Goal: Task Accomplishment & Management: Manage account settings

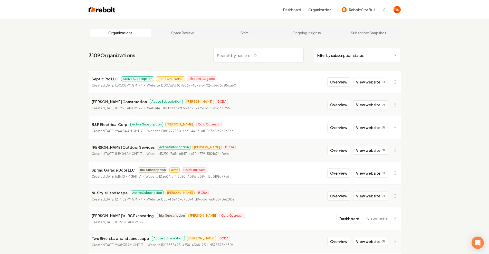
click at [228, 51] on input "search" at bounding box center [258, 55] width 90 height 14
click at [233, 54] on input "search" at bounding box center [258, 55] width 90 height 14
type input "[PERSON_NAME] C"
click at [349, 59] on html "Dashboard Organization Rebolt Site Builder Organizations Spam Review SMM Ongoin…" at bounding box center [244, 127] width 489 height 254
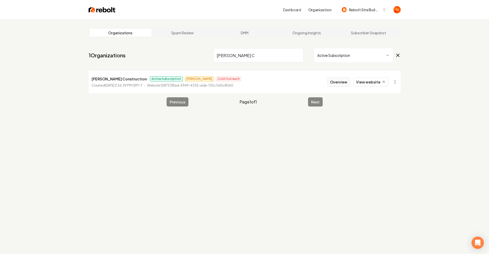
click at [340, 80] on button "Overview" at bounding box center [338, 81] width 23 height 9
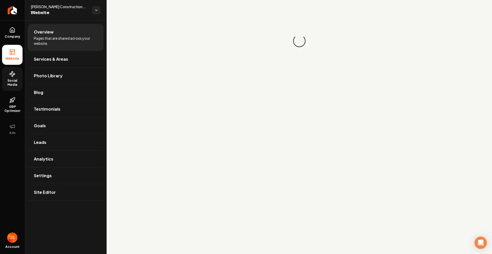
click at [8, 76] on link "Social Media" at bounding box center [12, 79] width 21 height 24
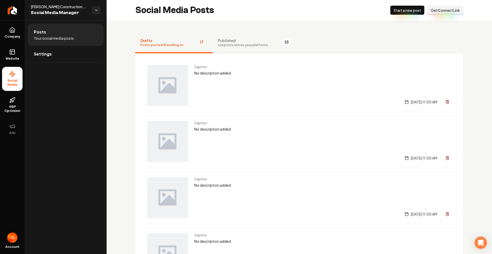
click at [229, 47] on span "Live posts across your platforms" at bounding box center [243, 45] width 50 height 4
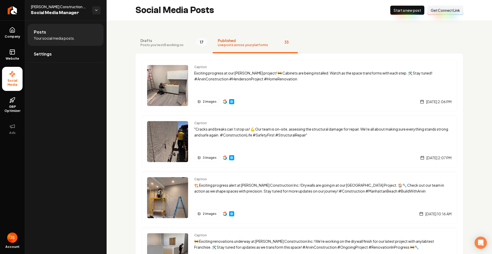
click at [166, 50] on button "Drafts Posts you're still working on 17" at bounding box center [173, 43] width 77 height 21
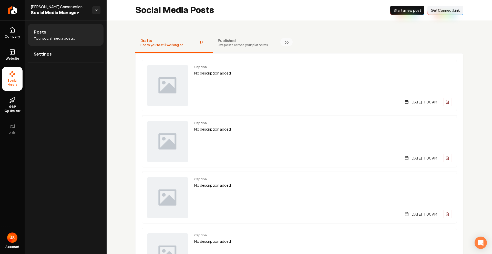
click at [225, 44] on span "Live posts across your platforms" at bounding box center [243, 45] width 50 height 4
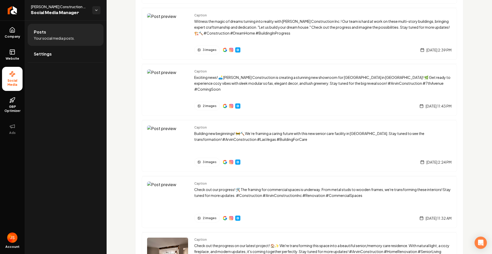
scroll to position [445, 0]
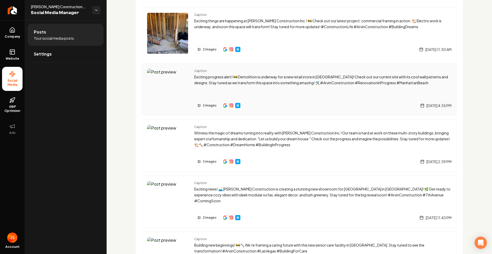
click at [220, 74] on p "Exciting progress alert! 🚧 Demolition is underway for a new retail store in [GE…" at bounding box center [322, 80] width 257 height 12
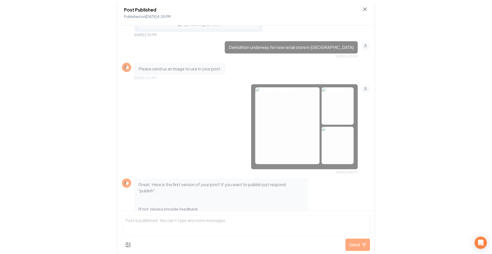
scroll to position [147, 0]
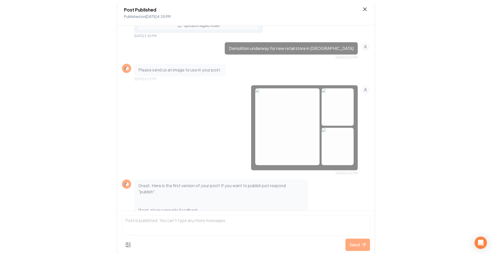
click at [363, 11] on div "Post Published Published on [DATE] 4:35 PM" at bounding box center [246, 12] width 244 height 13
click at [366, 11] on icon at bounding box center [365, 9] width 6 height 6
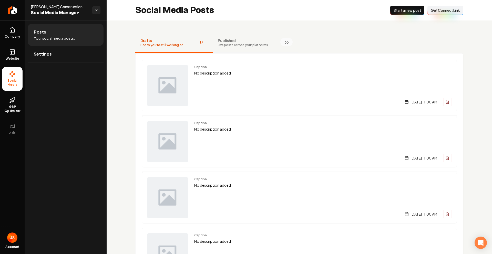
click at [221, 45] on span "Live posts across your platforms" at bounding box center [243, 45] width 50 height 4
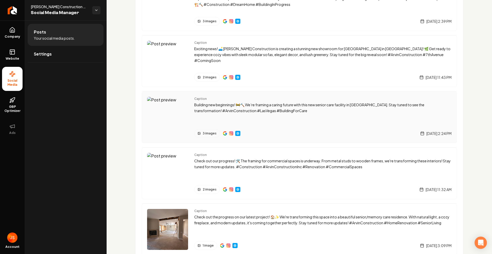
scroll to position [588, 0]
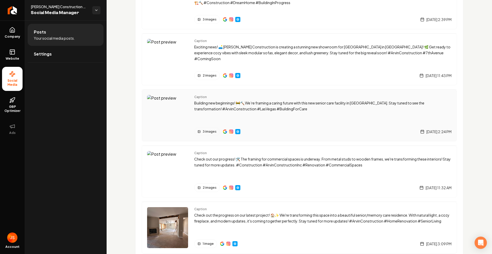
click at [223, 132] on img "Main content area" at bounding box center [225, 132] width 4 height 4
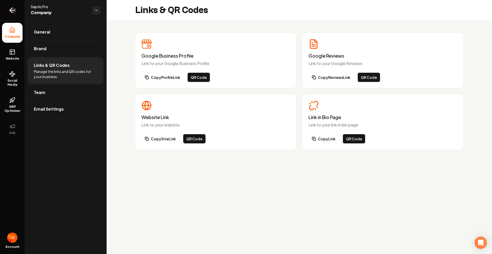
click at [18, 9] on link "Return to dashboard" at bounding box center [12, 10] width 25 height 21
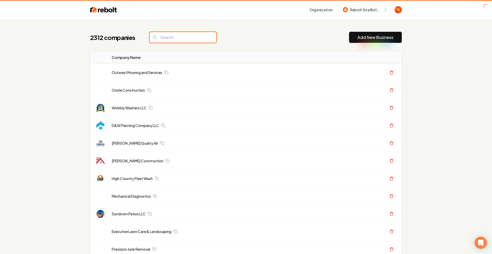
click at [195, 38] on input "search" at bounding box center [183, 37] width 67 height 11
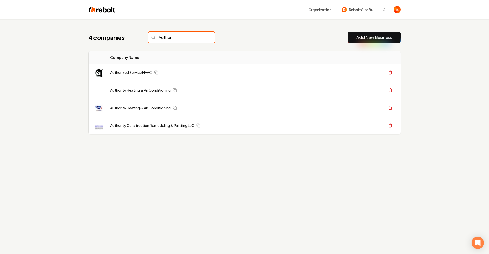
type input "Author"
